Goal: Task Accomplishment & Management: Use online tool/utility

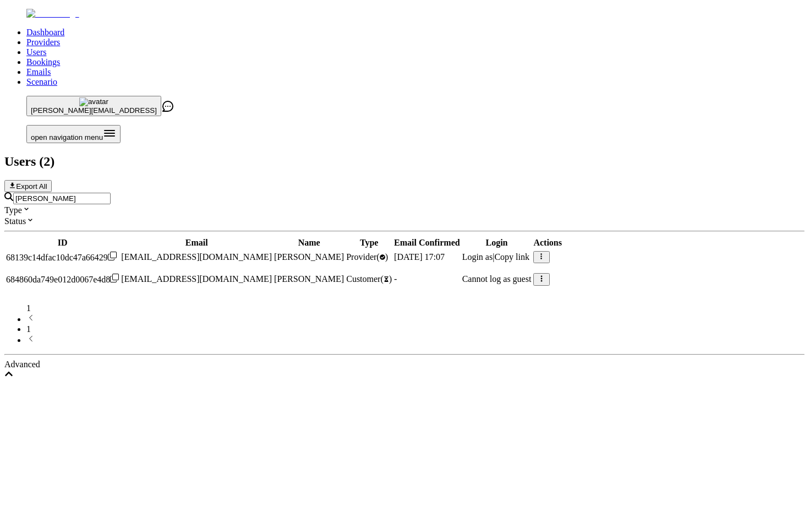
click at [111, 193] on input "[PERSON_NAME]" at bounding box center [61, 199] width 97 height 12
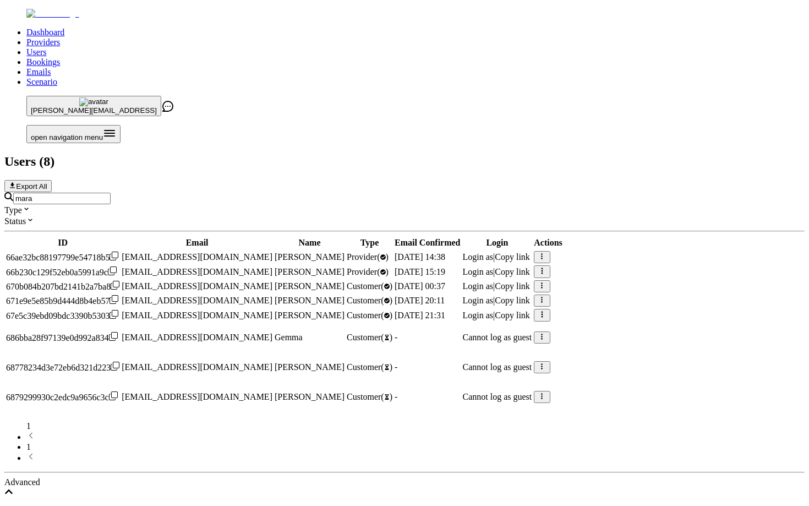
click at [494, 252] on span "Login as" at bounding box center [478, 256] width 31 height 9
click at [111, 193] on input "mara" at bounding box center [61, 199] width 97 height 12
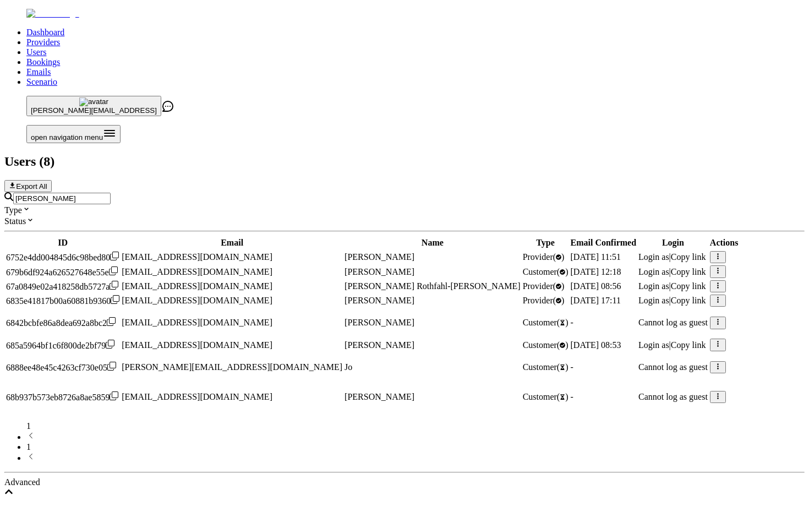
click at [639, 296] on span "Login as" at bounding box center [654, 300] width 31 height 9
click at [111, 193] on input "joanna" at bounding box center [61, 199] width 97 height 12
click at [406, 192] on div "joanna" at bounding box center [404, 198] width 800 height 12
click at [111, 193] on input "joanna" at bounding box center [61, 199] width 97 height 12
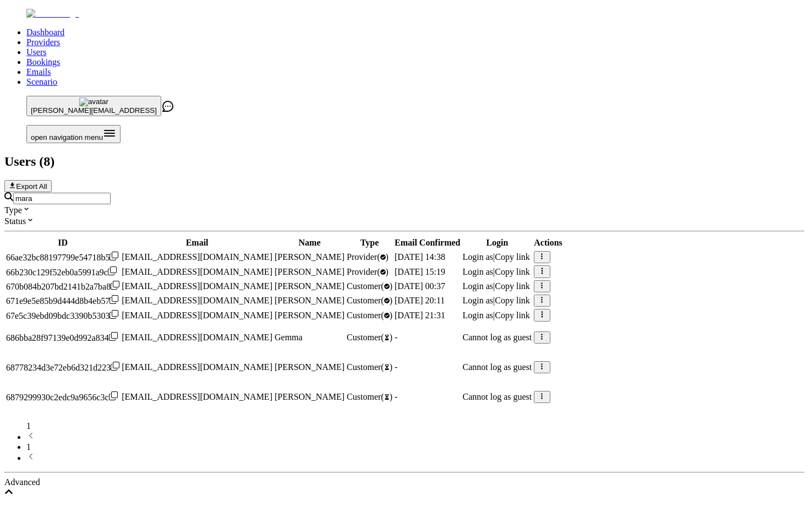
type input "mara"
click at [494, 252] on span "Login as" at bounding box center [478, 256] width 31 height 9
click at [111, 193] on input "mara" at bounding box center [61, 199] width 97 height 12
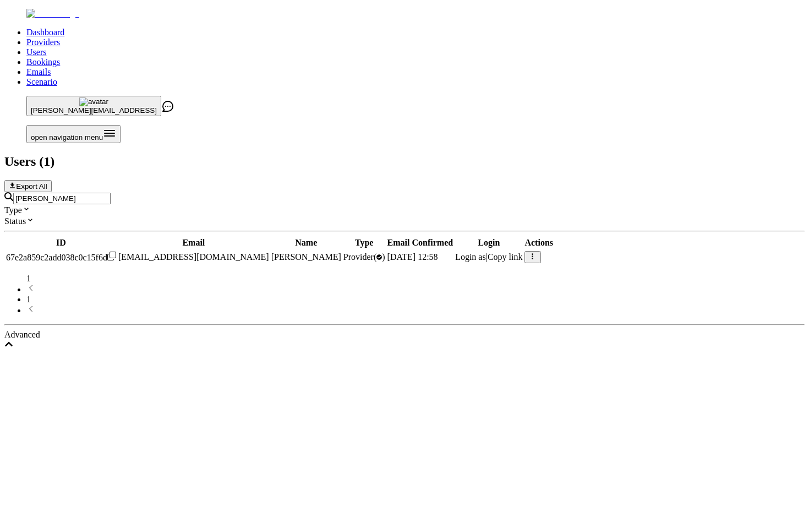
type input "[PERSON_NAME]"
click at [486, 252] on span "Login as" at bounding box center [470, 256] width 31 height 9
